Goal: Task Accomplishment & Management: Use online tool/utility

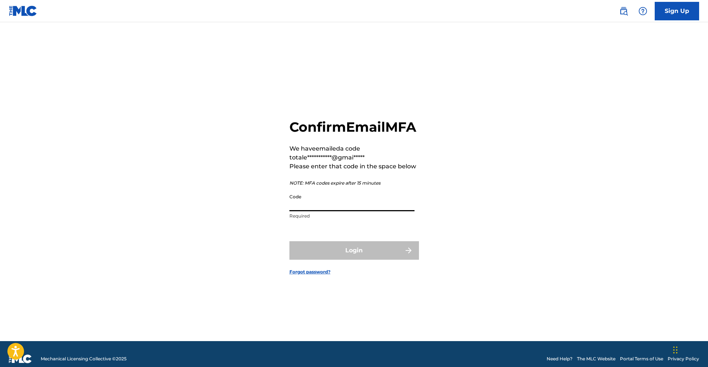
paste input "563265"
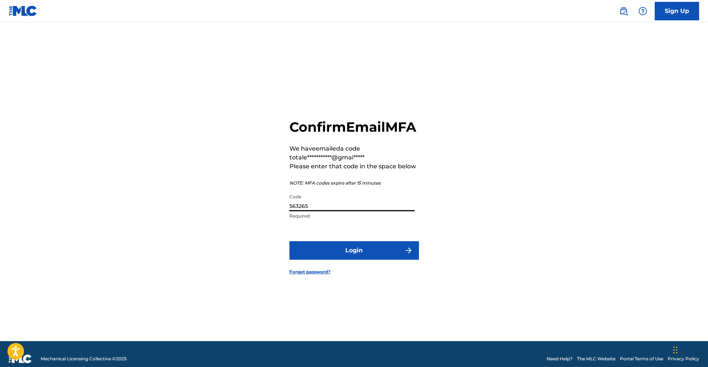
type input "563265"
click at [371, 260] on button "Login" at bounding box center [355, 250] width 130 height 19
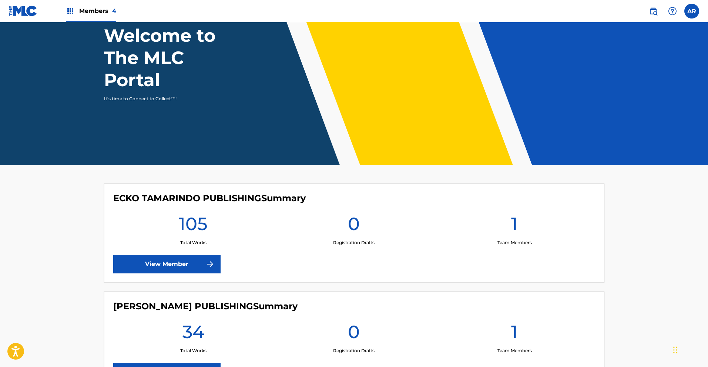
scroll to position [218, 0]
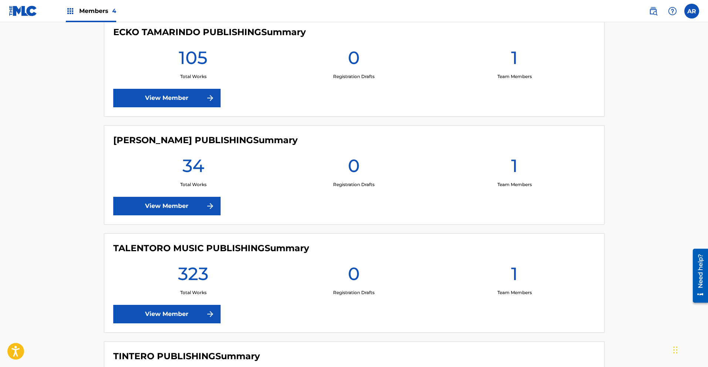
click at [168, 203] on link "View Member" at bounding box center [166, 206] width 107 height 19
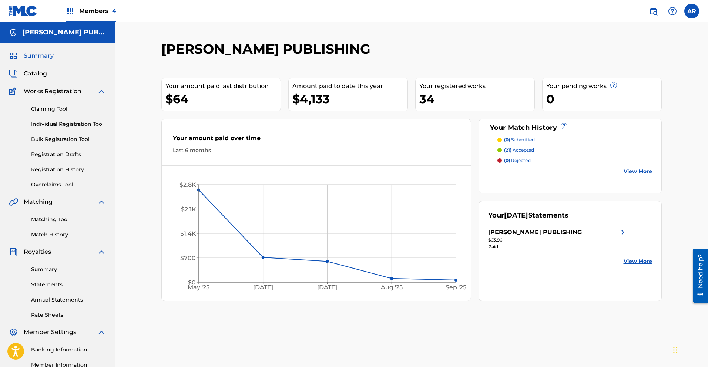
click at [87, 8] on span "Members 4" at bounding box center [97, 11] width 37 height 9
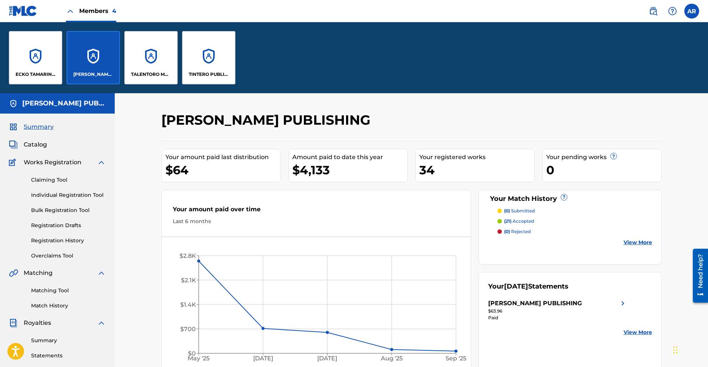
click at [158, 80] on div "TALENTORO MUSIC PUBLISHING" at bounding box center [150, 57] width 53 height 53
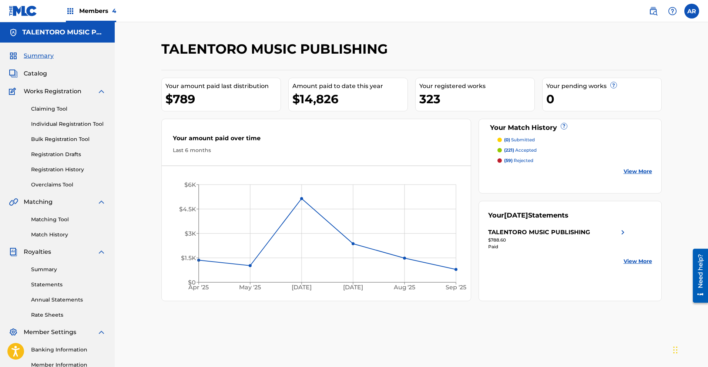
click at [88, 7] on span "Members 4" at bounding box center [97, 11] width 37 height 9
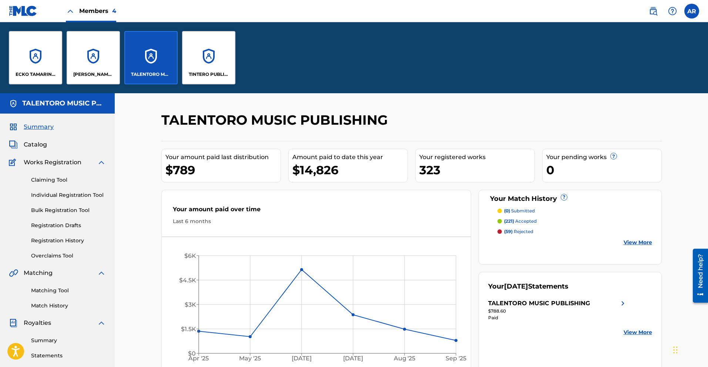
click at [206, 81] on div "TINTERO PUBLISHING" at bounding box center [208, 57] width 53 height 53
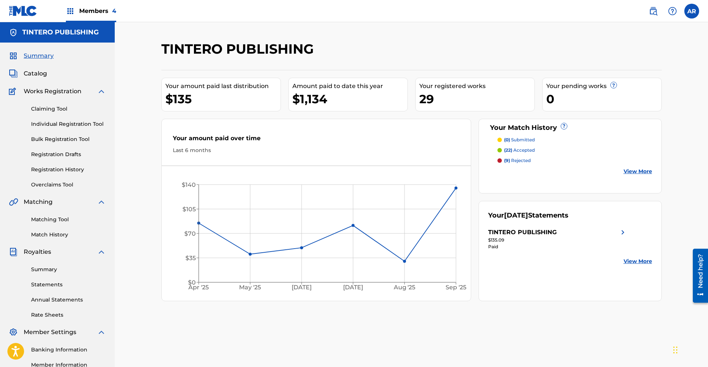
click at [88, 13] on span "Members 4" at bounding box center [97, 11] width 37 height 9
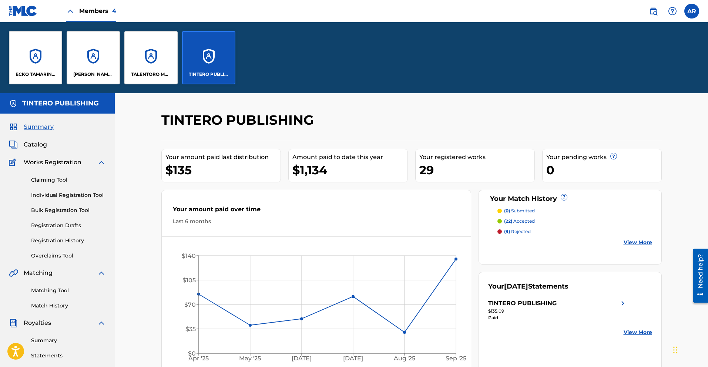
click at [139, 77] on p "TALENTORO MUSIC PUBLISHING" at bounding box center [151, 74] width 40 height 7
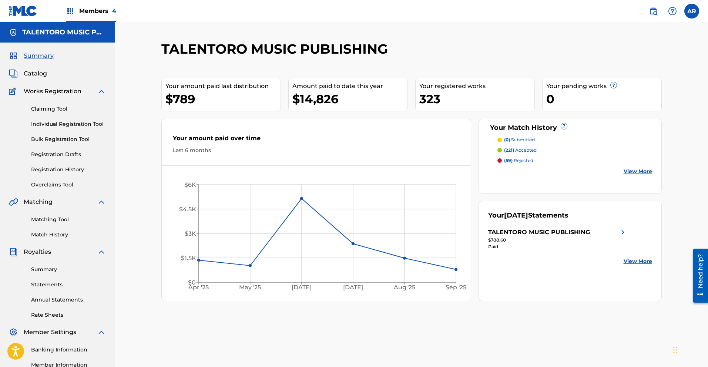
click at [512, 158] on span "(59)" at bounding box center [508, 161] width 9 height 6
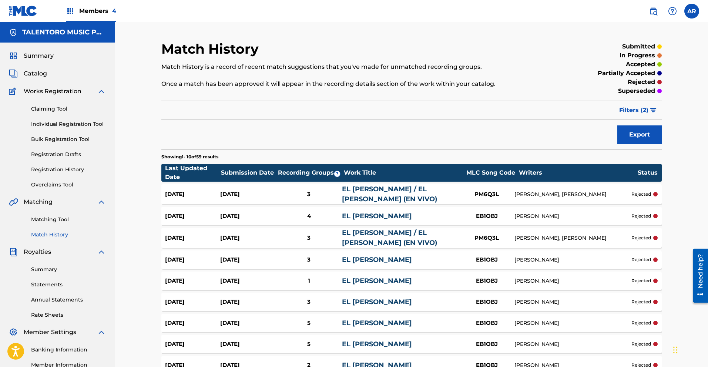
click at [66, 219] on link "Matching Tool" at bounding box center [68, 220] width 75 height 8
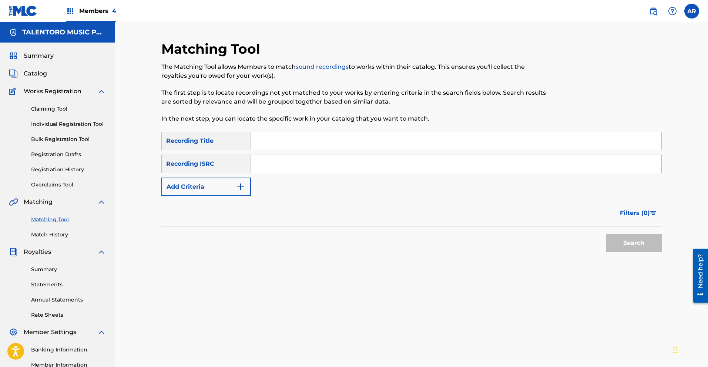
click at [329, 139] on input "Search Form" at bounding box center [456, 141] width 411 height 18
type input "El [PERSON_NAME]"
click at [631, 244] on button "Search" at bounding box center [635, 243] width 56 height 19
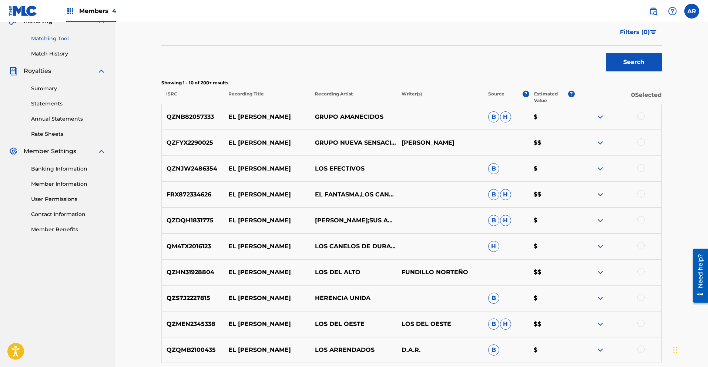
scroll to position [231, 0]
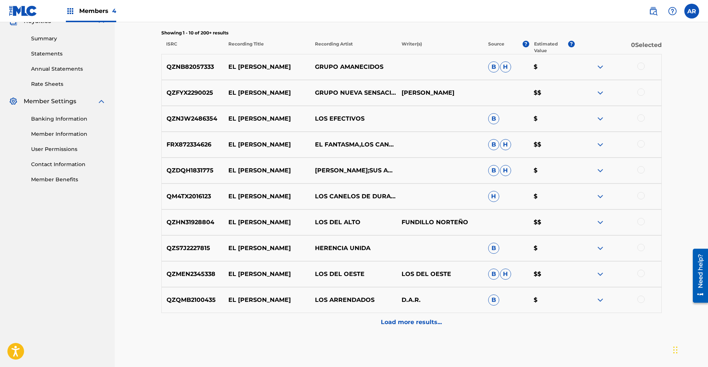
click at [423, 326] on p "Load more results..." at bounding box center [411, 322] width 61 height 9
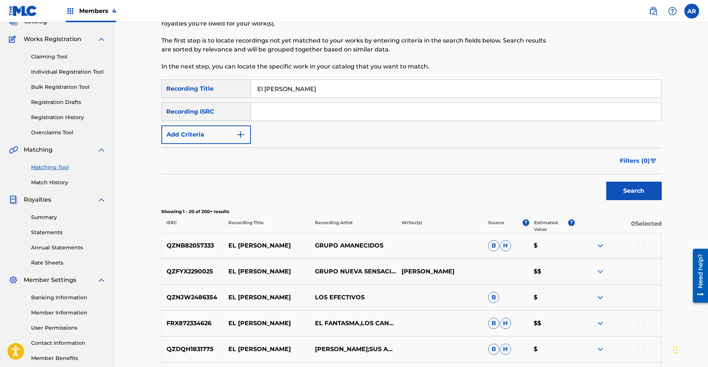
scroll to position [0, 0]
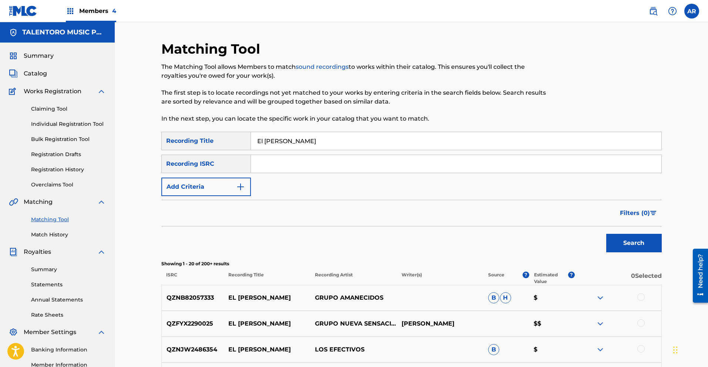
click at [636, 213] on span "Filters ( 0 )" at bounding box center [635, 213] width 30 height 9
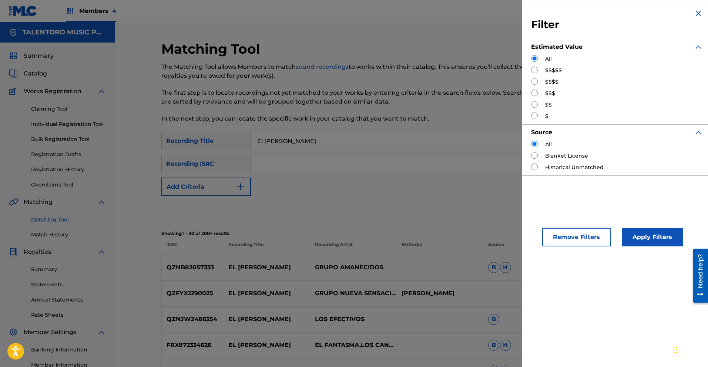
click at [535, 80] on input "Search Form" at bounding box center [534, 81] width 7 height 7
radio input "true"
click at [648, 236] on button "Apply Filters" at bounding box center [652, 237] width 61 height 19
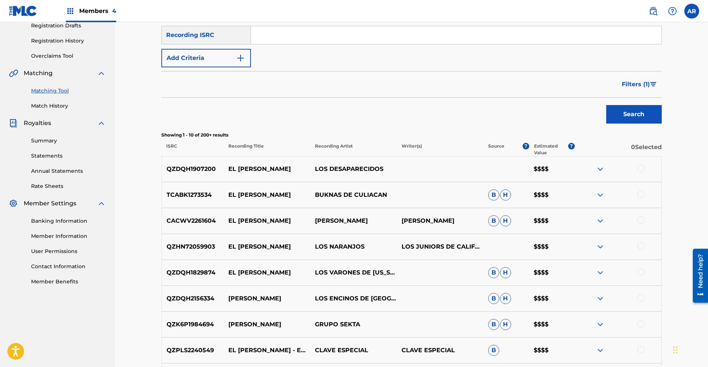
scroll to position [217, 0]
